Goal: Check status: Check status

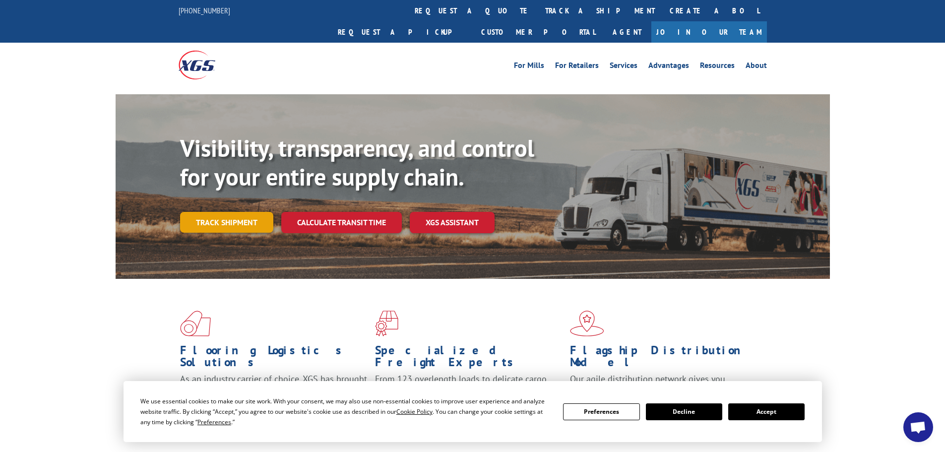
click at [217, 212] on link "Track shipment" at bounding box center [226, 222] width 93 height 21
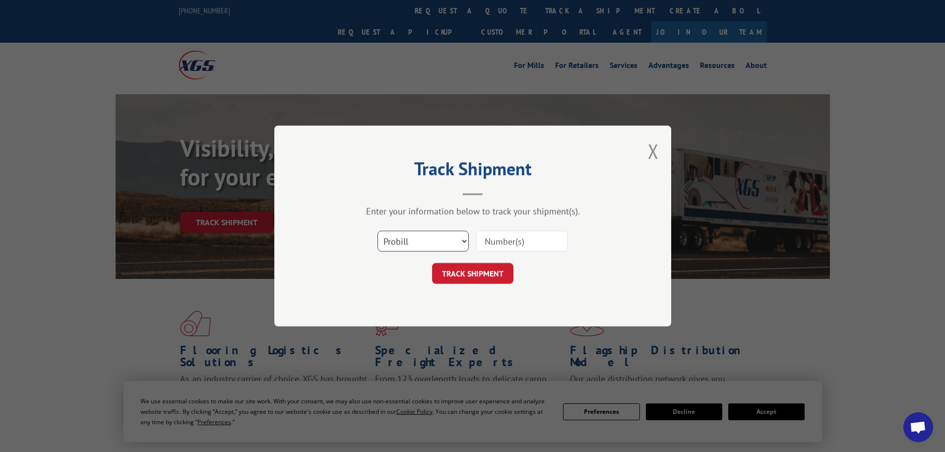
click at [401, 243] on select "Select category... Probill BOL PO" at bounding box center [423, 241] width 91 height 21
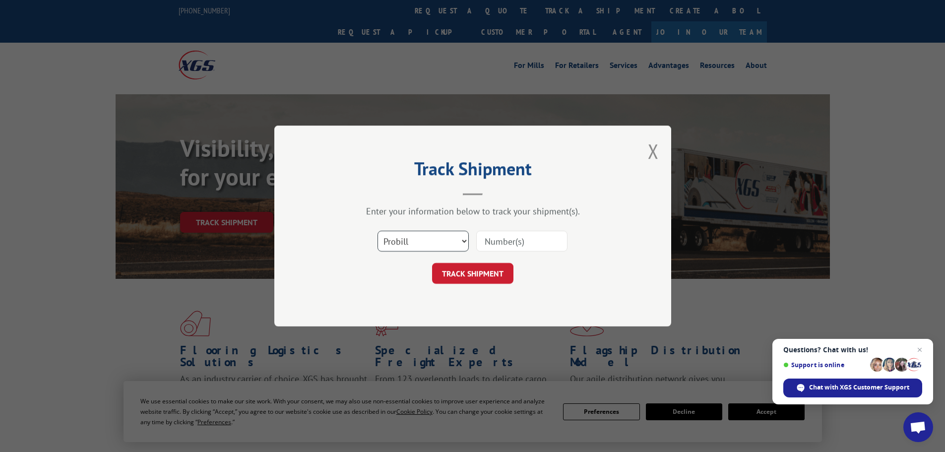
select select "bol"
click at [378, 231] on select "Select category... Probill BOL PO" at bounding box center [423, 241] width 91 height 21
click at [483, 241] on input at bounding box center [521, 241] width 91 height 21
paste input "5181740"
type input "5181740"
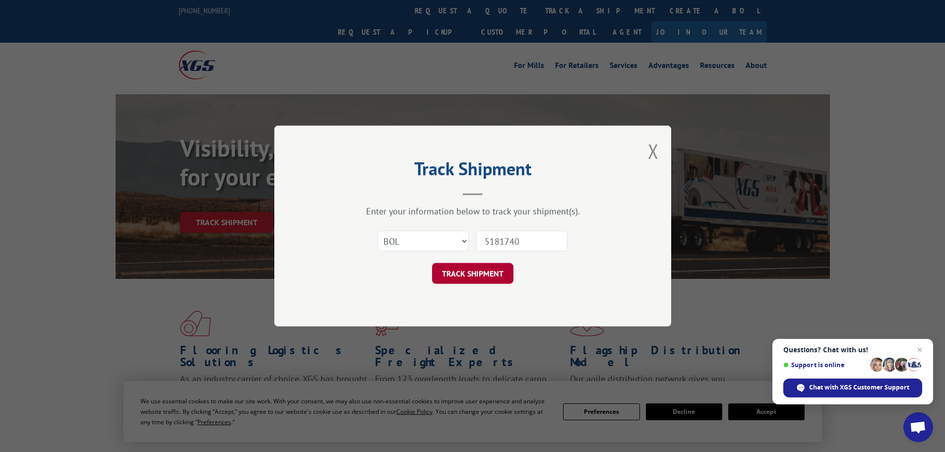
click at [473, 270] on button "TRACK SHIPMENT" at bounding box center [472, 273] width 81 height 21
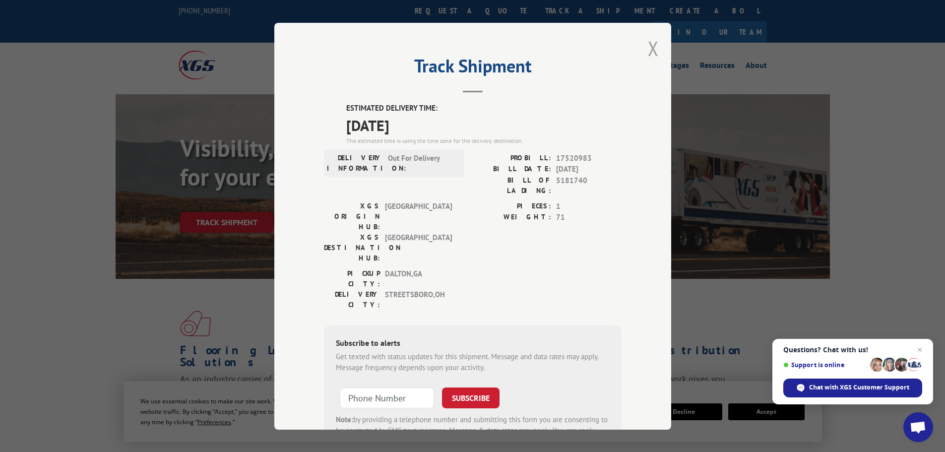
click at [650, 46] on button "Close modal" at bounding box center [653, 48] width 11 height 26
